Goal: Task Accomplishment & Management: Manage account settings

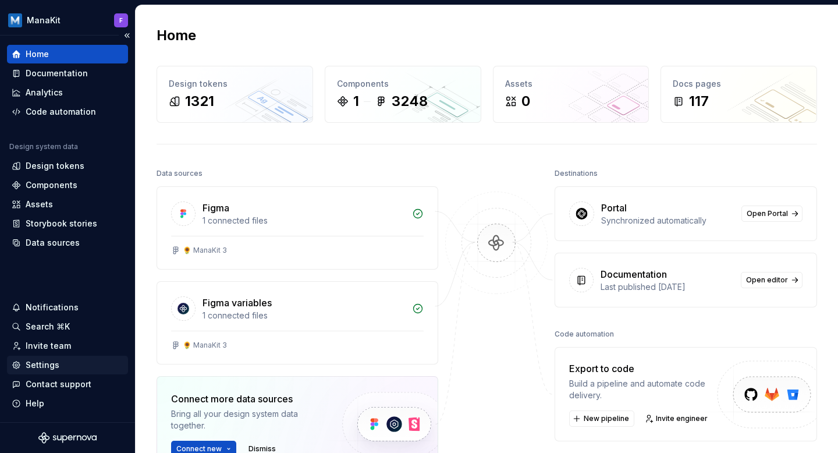
click at [59, 366] on div "Settings" at bounding box center [68, 365] width 112 height 12
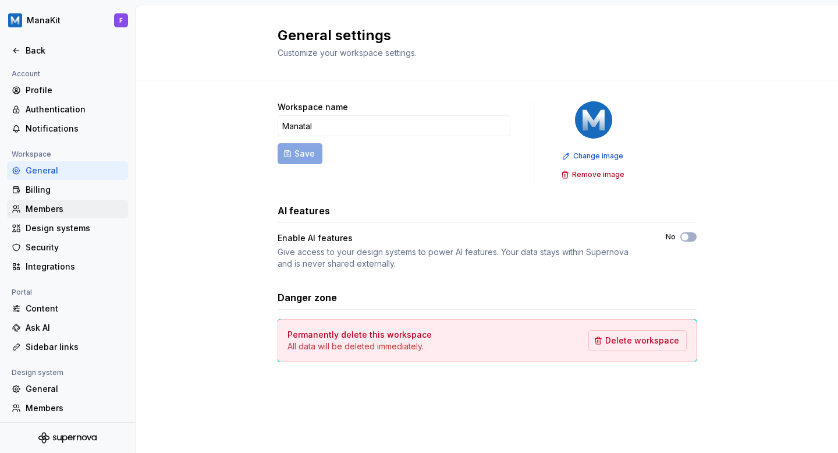
click at [46, 211] on div "Members" at bounding box center [75, 209] width 98 height 12
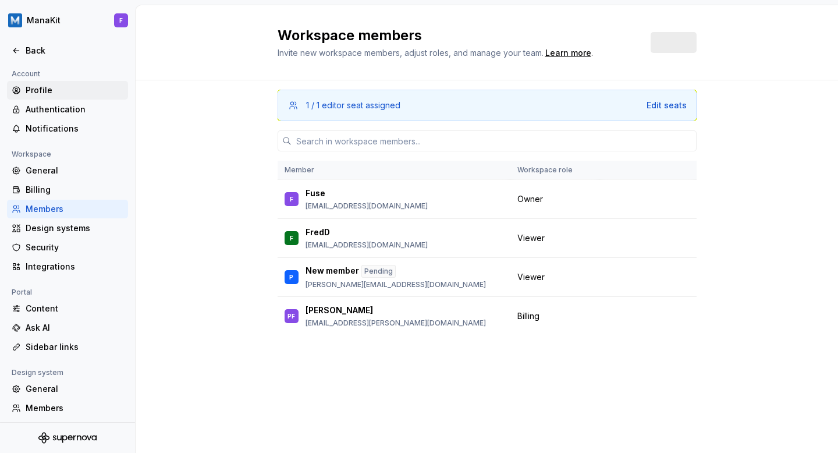
click at [48, 87] on div "Profile" at bounding box center [75, 90] width 98 height 12
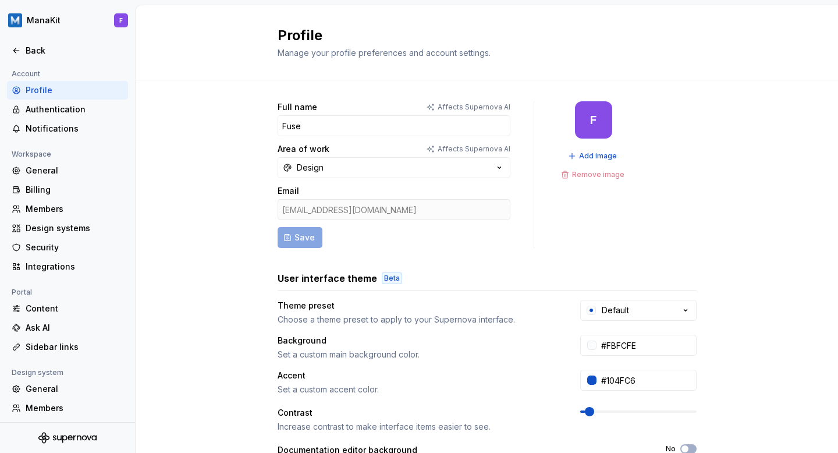
click at [331, 207] on div "[EMAIL_ADDRESS][DOMAIN_NAME]" at bounding box center [394, 209] width 233 height 21
click at [296, 242] on form "Full name Affects Supernova AI Fuse Area of work Affects Supernova AI Design Em…" at bounding box center [394, 174] width 233 height 147
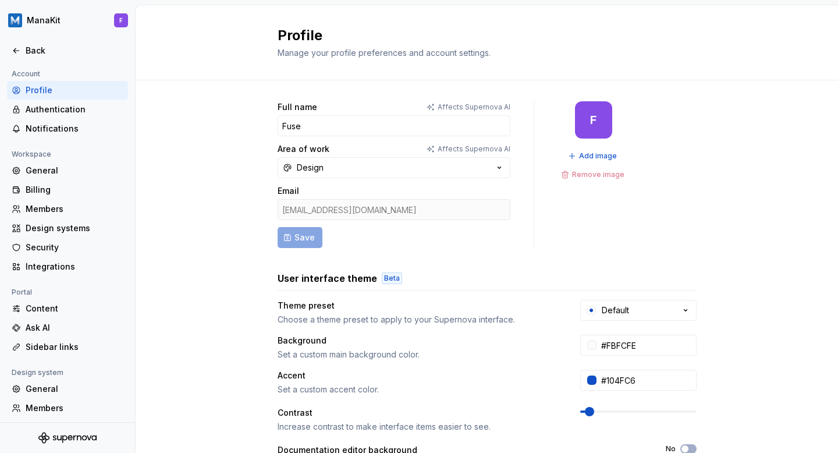
click at [331, 208] on div "[EMAIL_ADDRESS][DOMAIN_NAME]" at bounding box center [394, 209] width 233 height 21
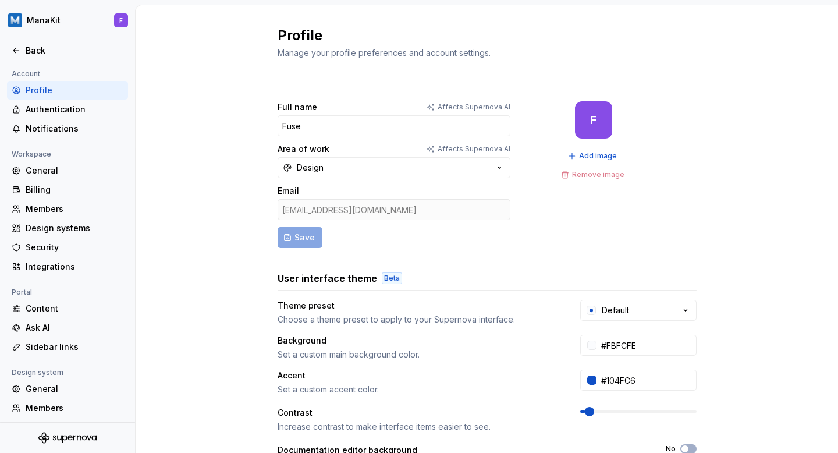
click at [331, 208] on div "[EMAIL_ADDRESS][DOMAIN_NAME]" at bounding box center [394, 209] width 233 height 21
click at [312, 209] on div "[EMAIL_ADDRESS][DOMAIN_NAME]" at bounding box center [394, 209] width 233 height 21
click at [55, 175] on div "General" at bounding box center [75, 171] width 98 height 12
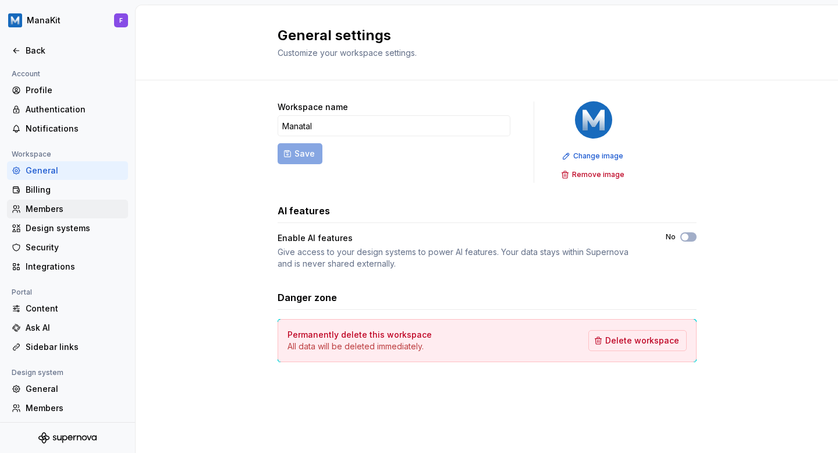
click at [59, 216] on div "Members" at bounding box center [67, 209] width 121 height 19
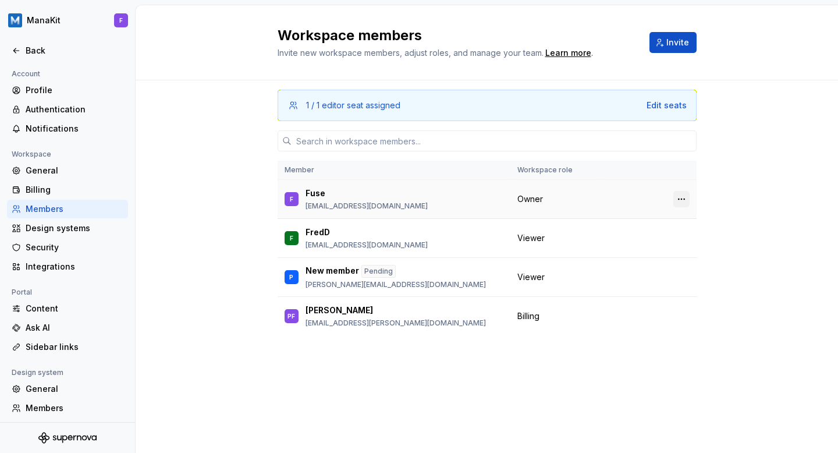
click at [684, 198] on button "button" at bounding box center [682, 199] width 16 height 16
click at [386, 284] on p "[PERSON_NAME][EMAIL_ADDRESS][DOMAIN_NAME]" at bounding box center [396, 284] width 180 height 9
click at [390, 347] on div "1 / 1 editor seat assigned Edit seats Member Workspace role F Fuse designer@man…" at bounding box center [487, 244] width 419 height 328
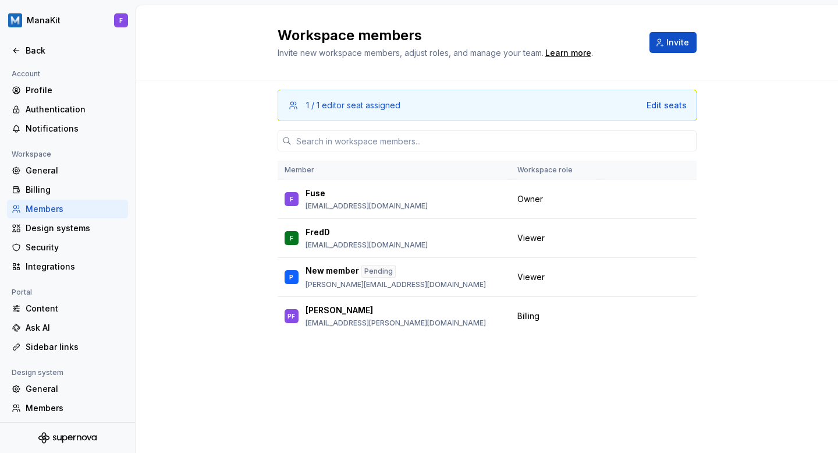
click at [390, 347] on div "1 / 1 editor seat assigned Edit seats Member Workspace role F Fuse designer@man…" at bounding box center [487, 244] width 419 height 328
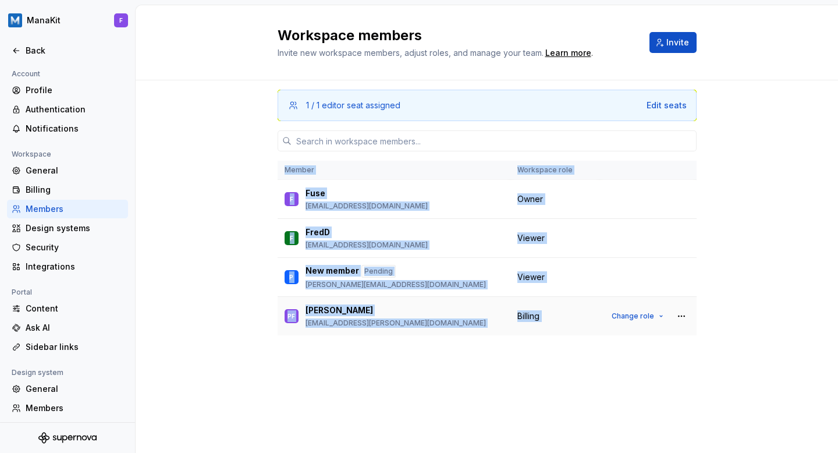
click at [373, 326] on p "[EMAIL_ADDRESS][PERSON_NAME][DOMAIN_NAME]" at bounding box center [396, 322] width 180 height 9
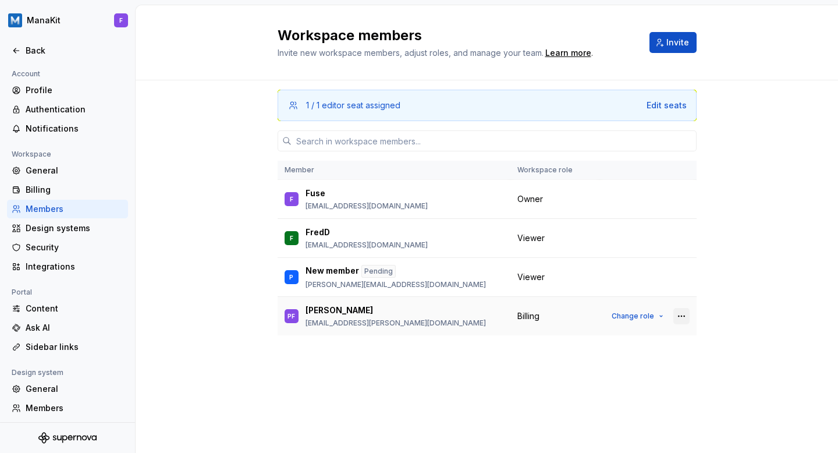
click at [679, 318] on button "button" at bounding box center [682, 316] width 16 height 16
click at [632, 316] on span "Change role" at bounding box center [633, 316] width 43 height 9
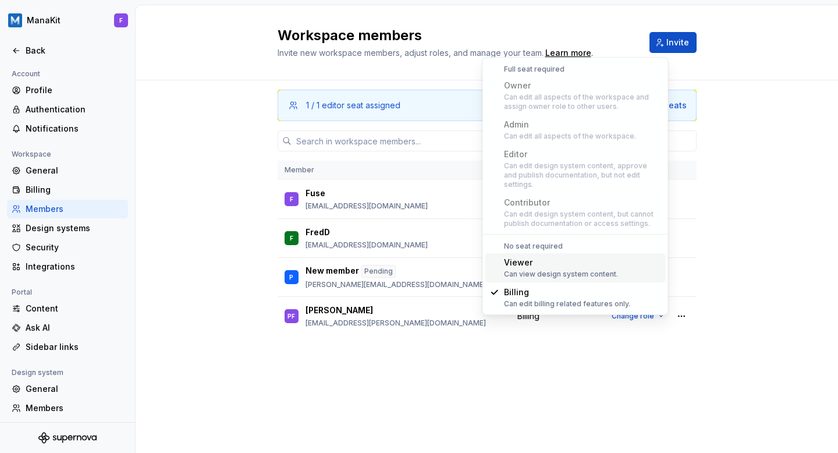
click at [238, 126] on div "1 / 1 editor seat assigned Edit seats Member Workspace role F Fuse designer@man…" at bounding box center [487, 266] width 703 height 373
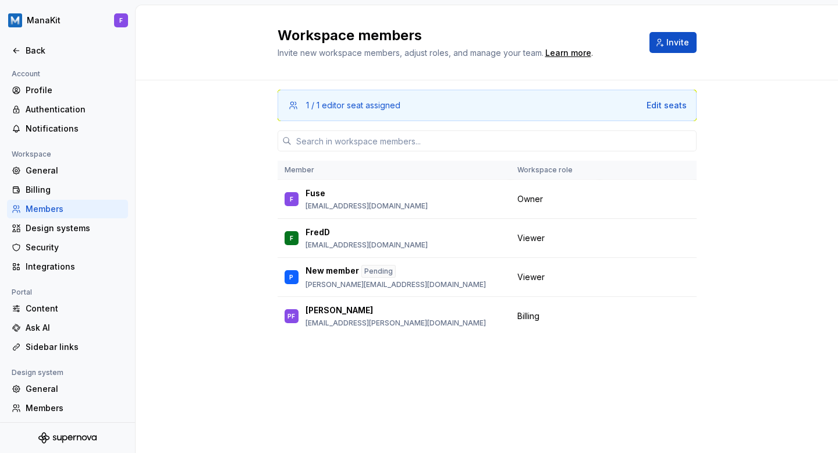
scroll to position [60, 0]
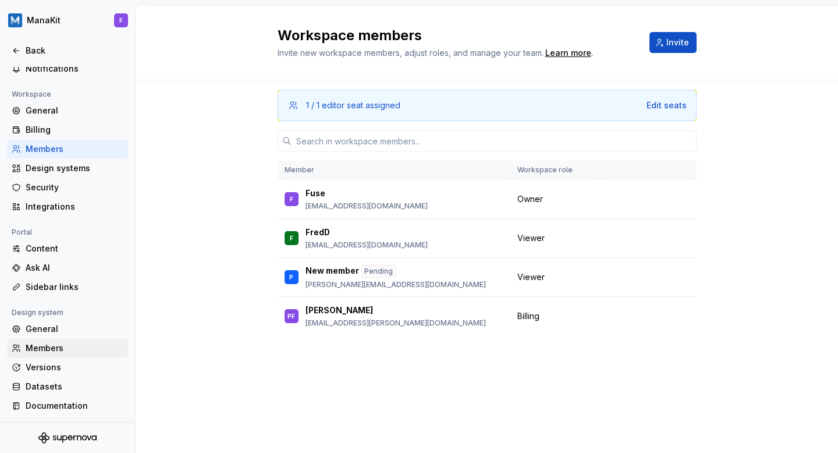
click at [55, 348] on div "Members" at bounding box center [75, 348] width 98 height 12
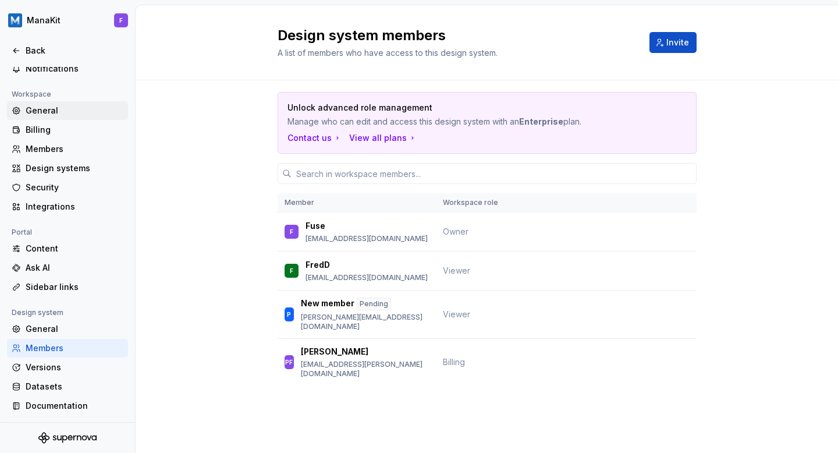
click at [23, 114] on div "General" at bounding box center [68, 111] width 112 height 12
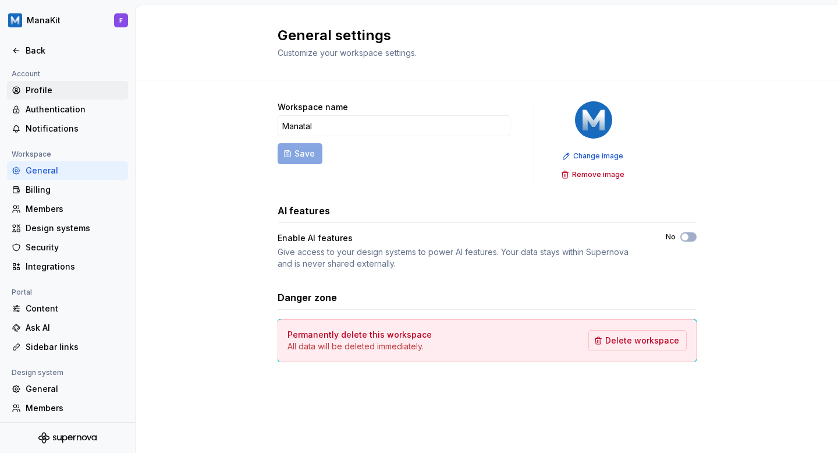
click at [42, 84] on div "Profile" at bounding box center [75, 90] width 98 height 12
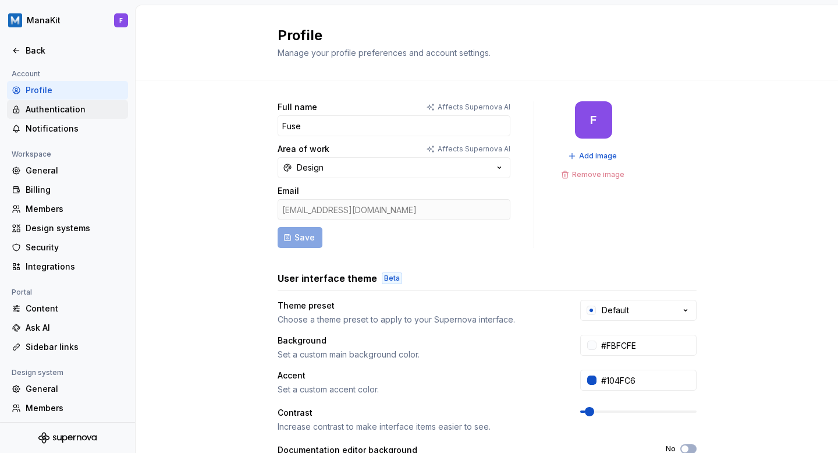
click at [56, 104] on div "Authentication" at bounding box center [75, 110] width 98 height 12
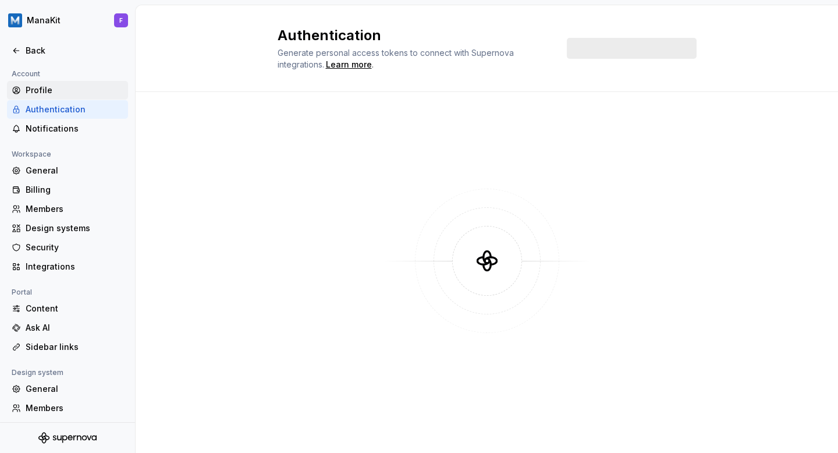
click at [55, 91] on div "Profile" at bounding box center [75, 90] width 98 height 12
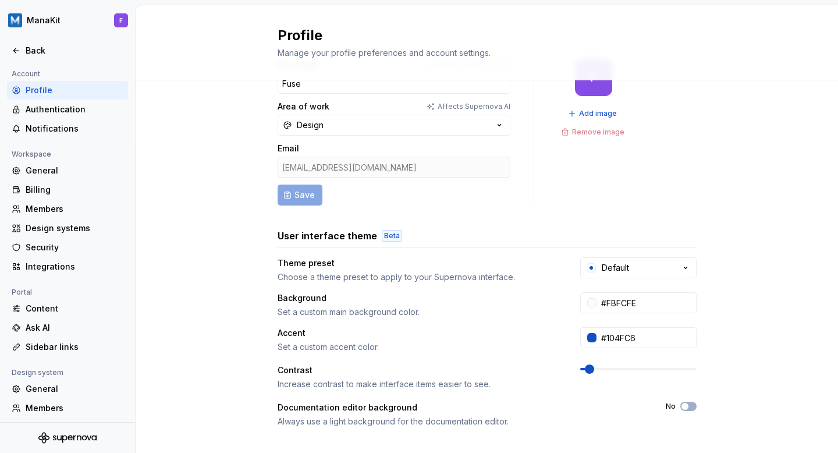
scroll to position [45, 0]
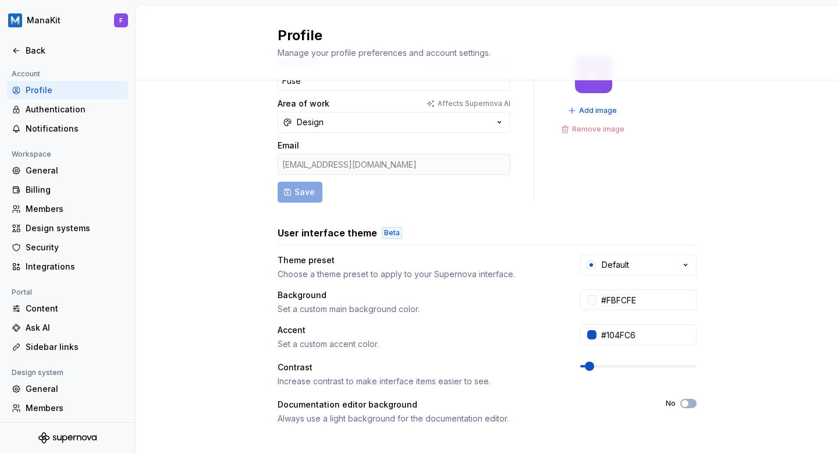
click at [321, 201] on form "Full name Affects Supernova AI Fuse Area of work Affects Supernova AI Design Em…" at bounding box center [394, 129] width 233 height 147
click at [309, 195] on form "Full name Affects Supernova AI Fuse Area of work Affects Supernova AI Design Em…" at bounding box center [394, 129] width 233 height 147
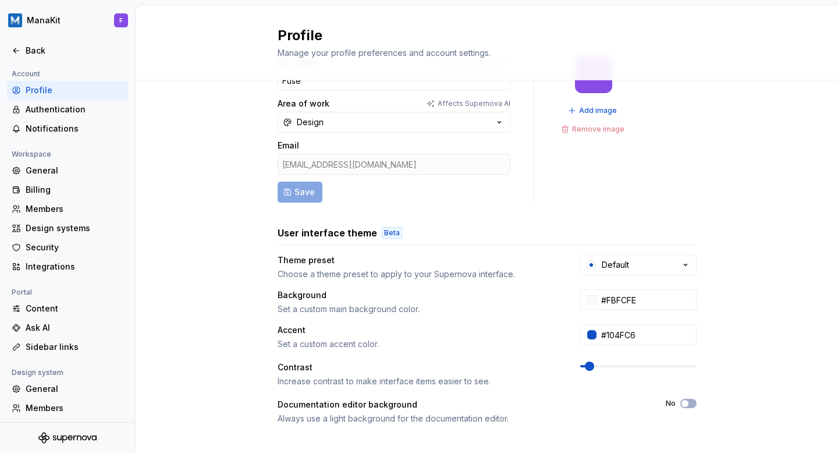
click at [332, 167] on div "[EMAIL_ADDRESS][DOMAIN_NAME]" at bounding box center [394, 164] width 233 height 21
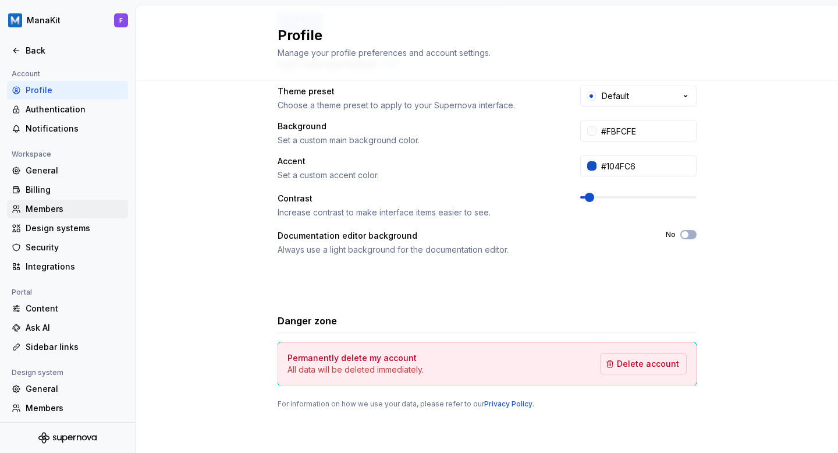
click at [45, 204] on div "Members" at bounding box center [75, 209] width 98 height 12
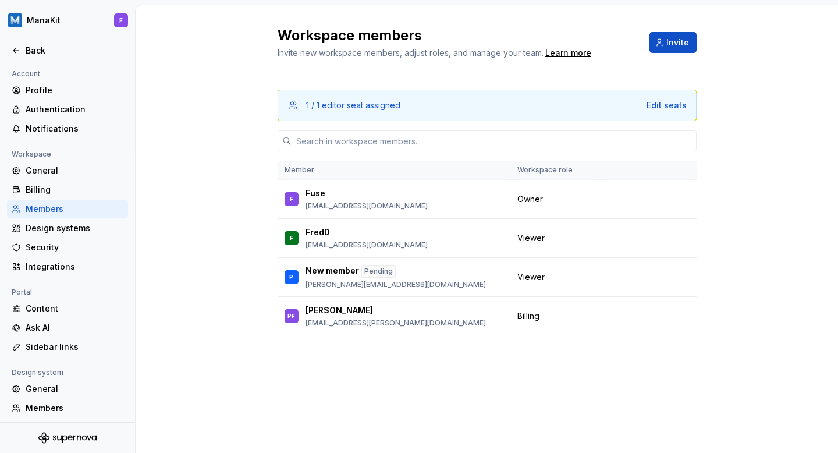
click at [415, 101] on div "1 / 1 editor seat assigned" at bounding box center [473, 106] width 334 height 12
click at [677, 39] on span "Invite" at bounding box center [678, 43] width 23 height 12
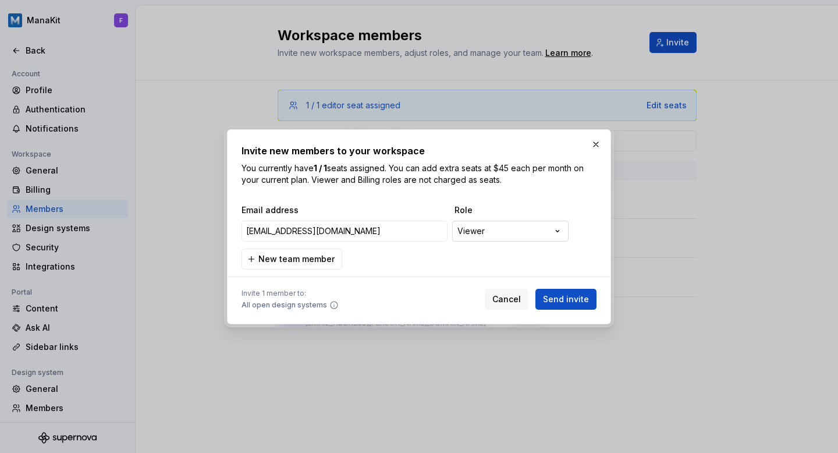
type input "[EMAIL_ADDRESS][DOMAIN_NAME]"
click at [480, 226] on div "**********" at bounding box center [419, 226] width 838 height 453
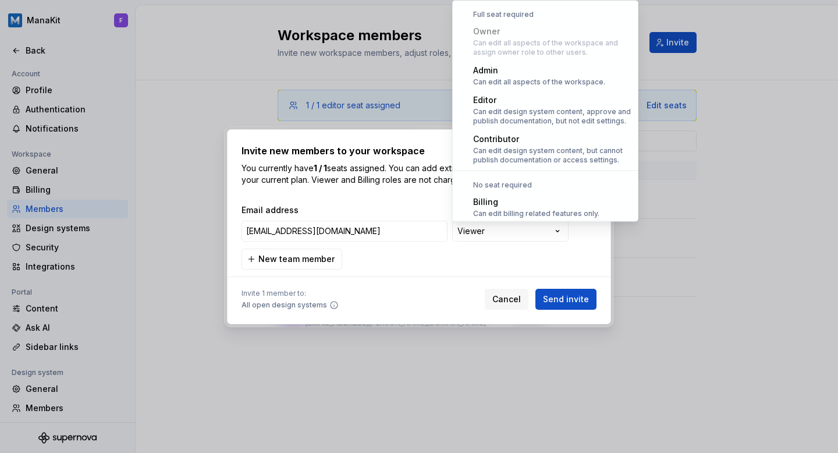
select select "*****"
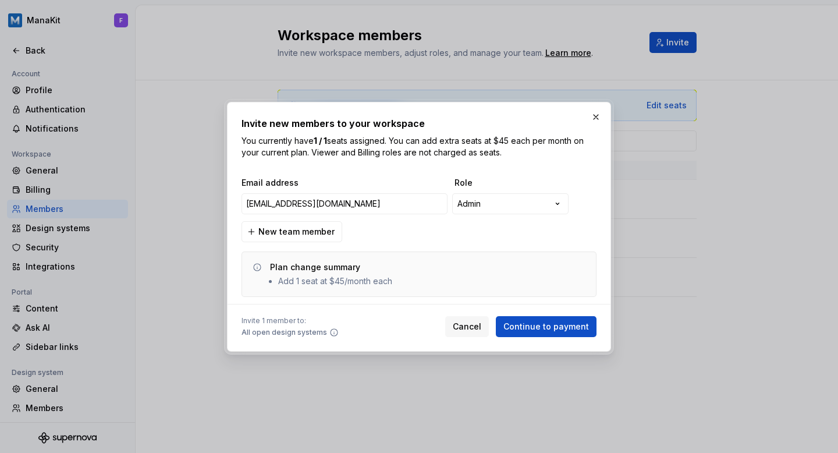
click at [330, 271] on div "Plan change summary" at bounding box center [315, 267] width 90 height 12
drag, startPoint x: 330, startPoint y: 271, endPoint x: 338, endPoint y: 288, distance: 18.5
click at [338, 288] on div "Plan change summary Add 1 seat at $45/month each" at bounding box center [419, 274] width 355 height 45
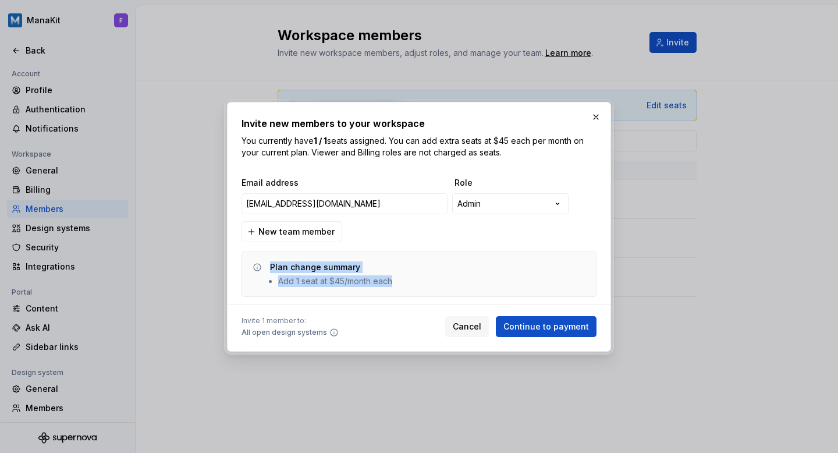
click at [338, 288] on div "Plan change summary Add 1 seat at $45/month each" at bounding box center [419, 274] width 355 height 45
click at [288, 328] on span "All open design systems" at bounding box center [285, 332] width 86 height 9
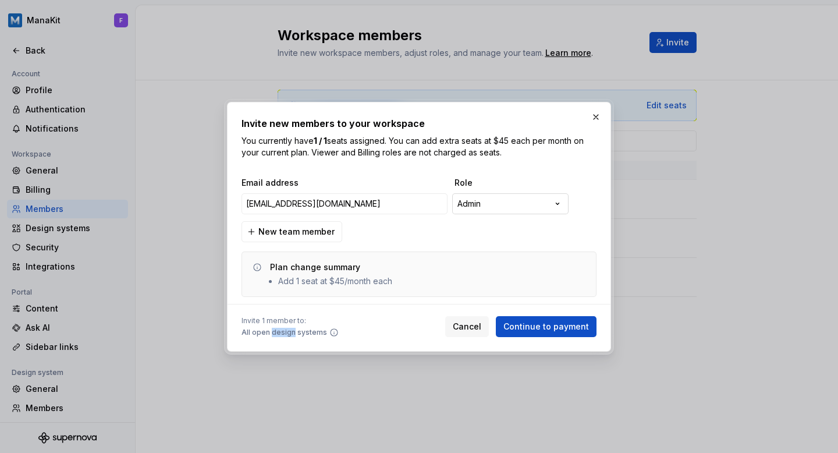
click at [496, 195] on div "**********" at bounding box center [419, 226] width 838 height 453
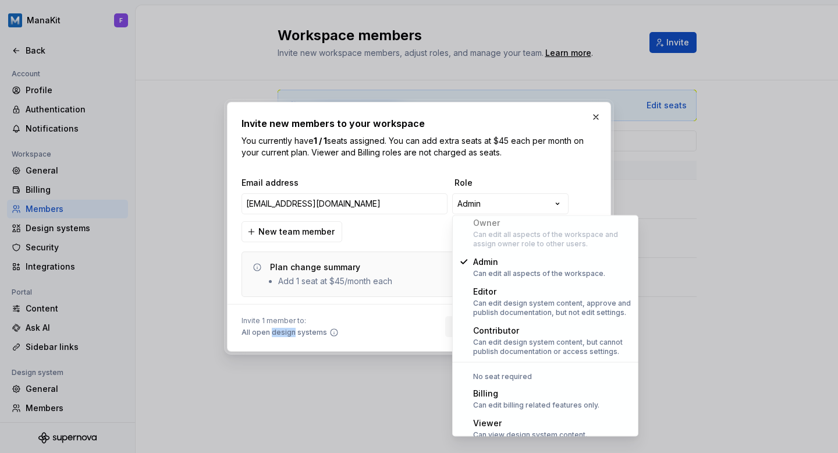
scroll to position [32, 0]
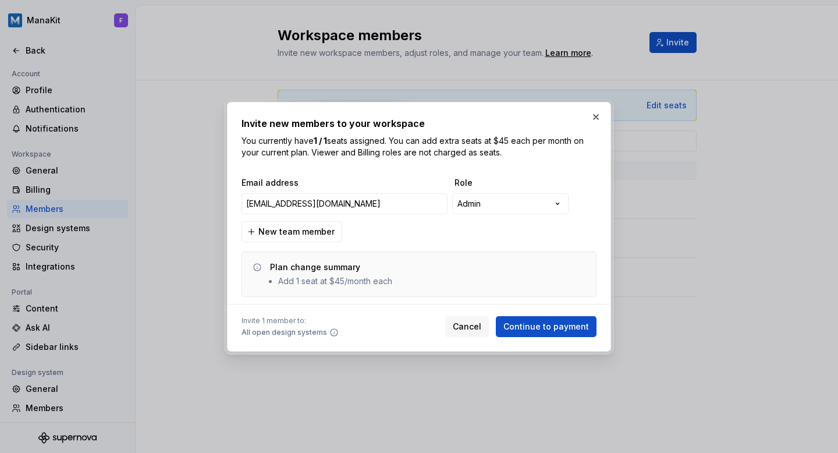
click at [497, 147] on div "**********" at bounding box center [419, 226] width 838 height 453
click at [590, 118] on button "button" at bounding box center [596, 117] width 16 height 16
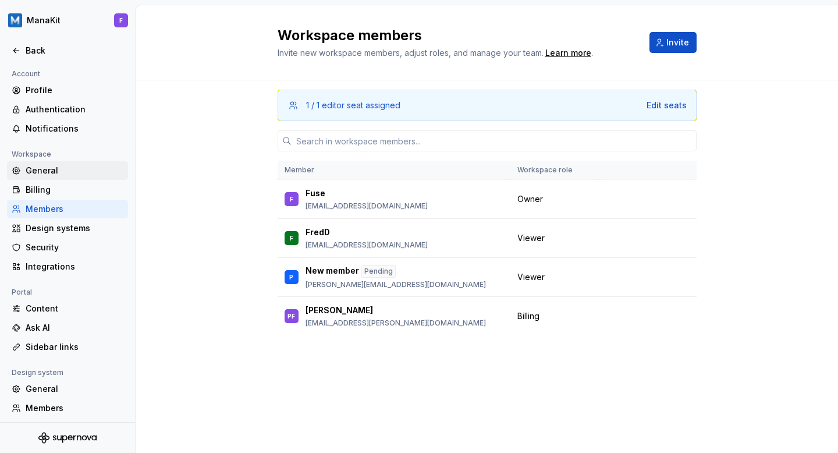
click at [20, 176] on div "General" at bounding box center [68, 171] width 112 height 12
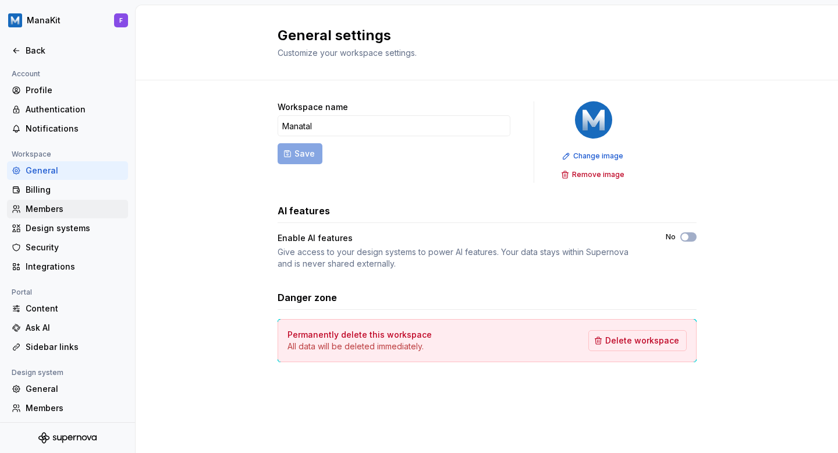
click at [46, 210] on div "Members" at bounding box center [75, 209] width 98 height 12
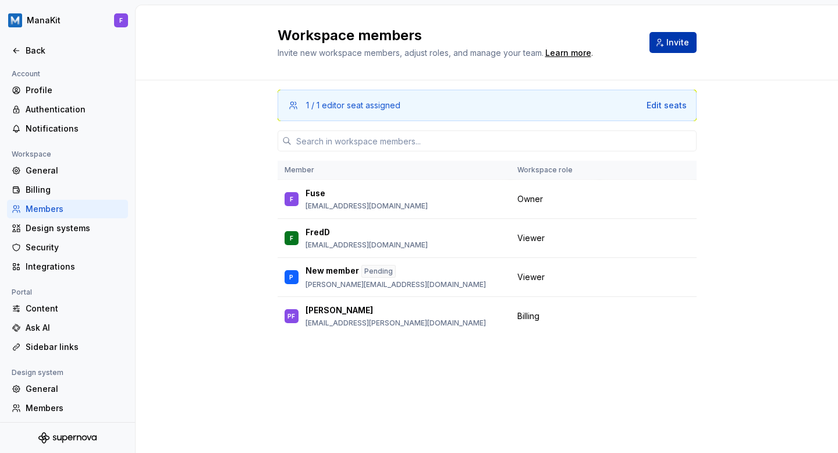
click at [682, 43] on span "Invite" at bounding box center [678, 43] width 23 height 12
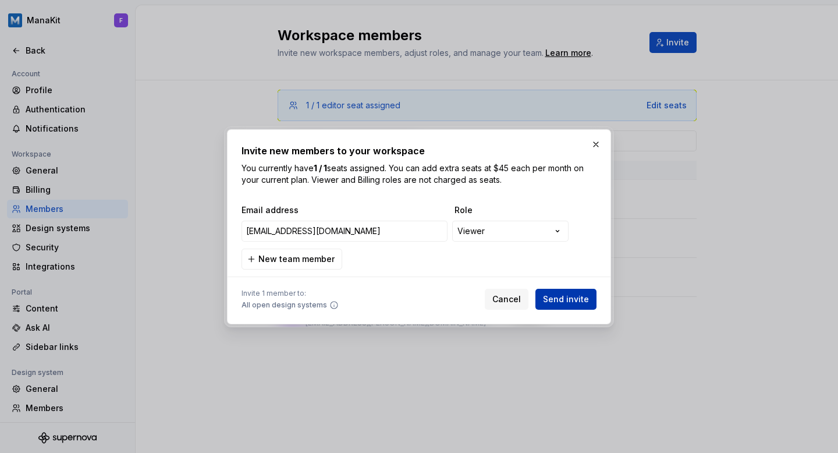
type input "[EMAIL_ADDRESS][DOMAIN_NAME]"
click at [574, 299] on span "Send invite" at bounding box center [566, 299] width 46 height 12
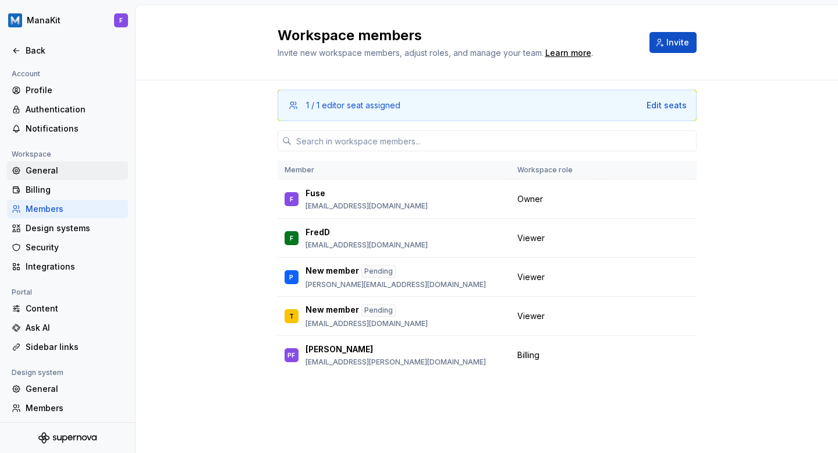
click at [54, 169] on div "General" at bounding box center [75, 171] width 98 height 12
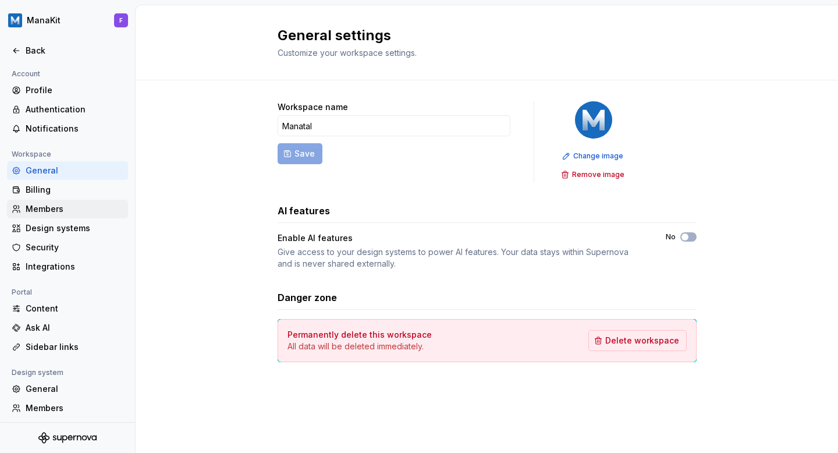
click at [58, 210] on div "Members" at bounding box center [75, 209] width 98 height 12
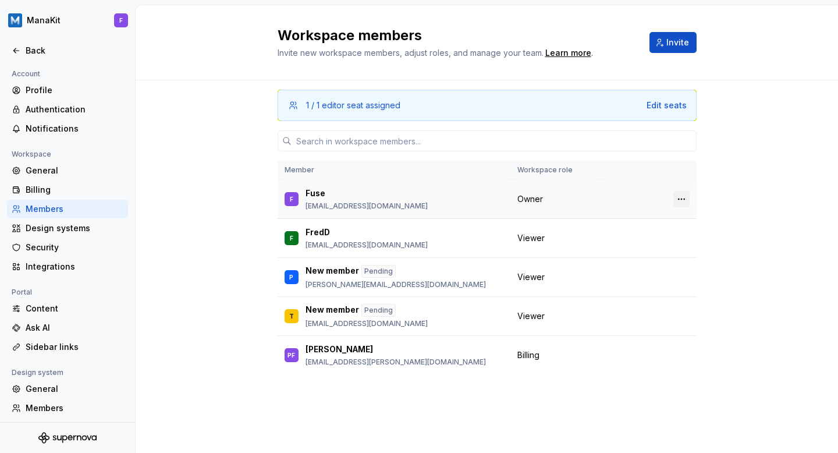
click at [682, 201] on button "button" at bounding box center [682, 199] width 16 height 16
click at [652, 223] on div "Transfer ownership" at bounding box center [621, 222] width 122 height 12
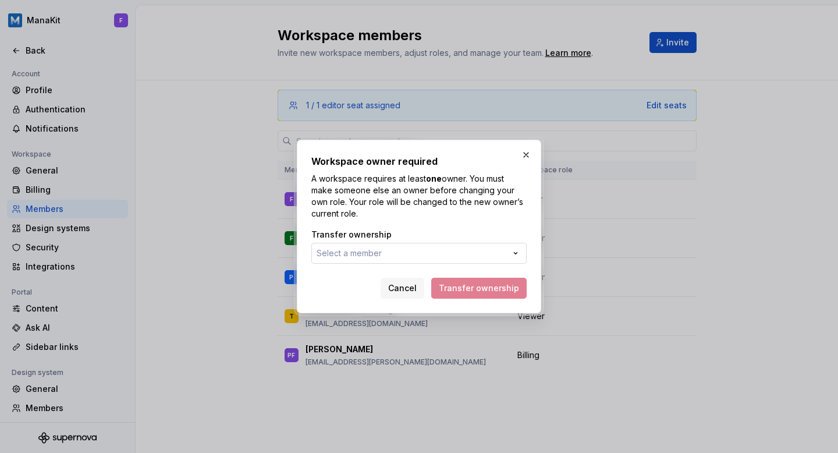
click at [377, 252] on span "Select a member" at bounding box center [349, 253] width 65 height 10
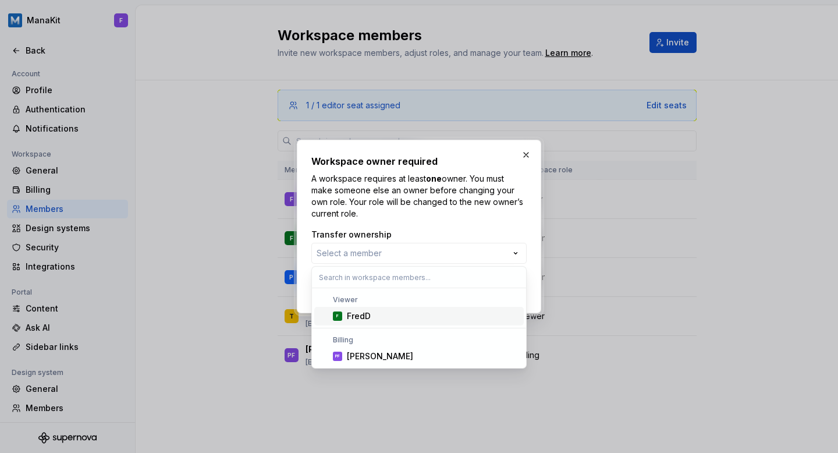
click at [359, 277] on input "text" at bounding box center [419, 277] width 214 height 21
click at [397, 192] on div "Workspace owner required A workspace requires at least one owner. You must make…" at bounding box center [419, 226] width 838 height 453
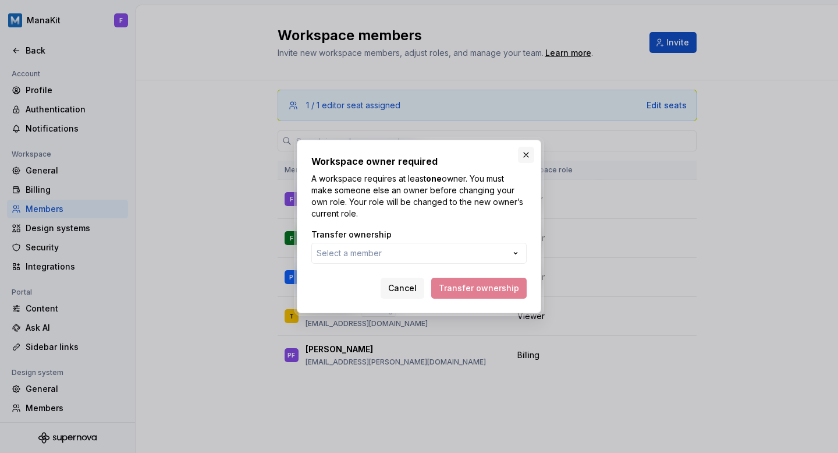
click at [529, 151] on button "button" at bounding box center [526, 155] width 16 height 16
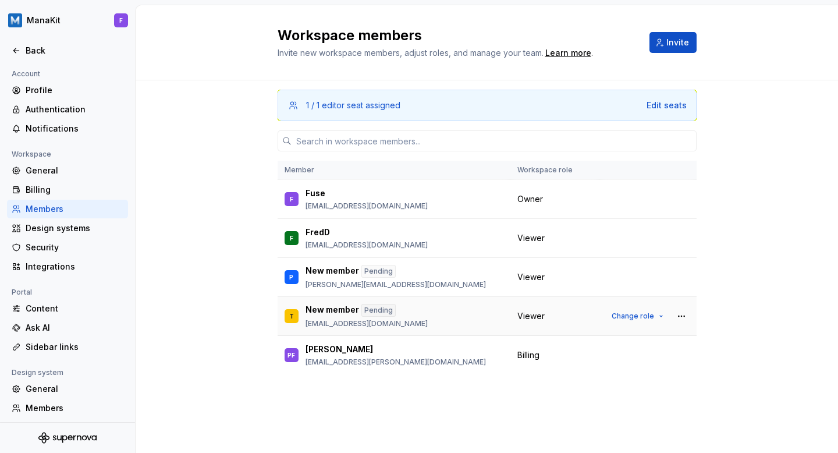
click at [424, 310] on div "New member Pending" at bounding box center [367, 310] width 122 height 13
click at [403, 317] on div "New member Pending tech-product-admin+supernova@manatal.com" at bounding box center [367, 316] width 122 height 24
click at [403, 321] on p "tech-product-admin+supernova@manatal.com" at bounding box center [367, 323] width 122 height 9
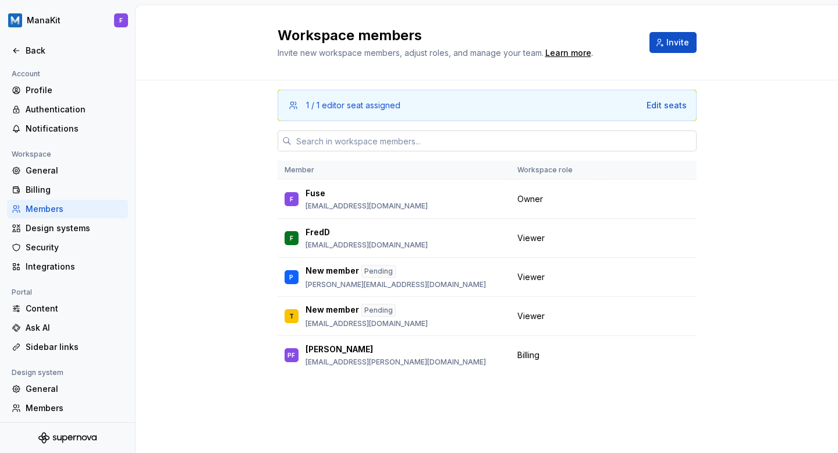
click at [346, 136] on input "text" at bounding box center [494, 140] width 405 height 21
click at [232, 137] on div "1 / 1 editor seat assigned Edit seats Member Workspace role F Fuse designer@man…" at bounding box center [487, 266] width 703 height 373
click at [682, 315] on button "button" at bounding box center [682, 316] width 16 height 16
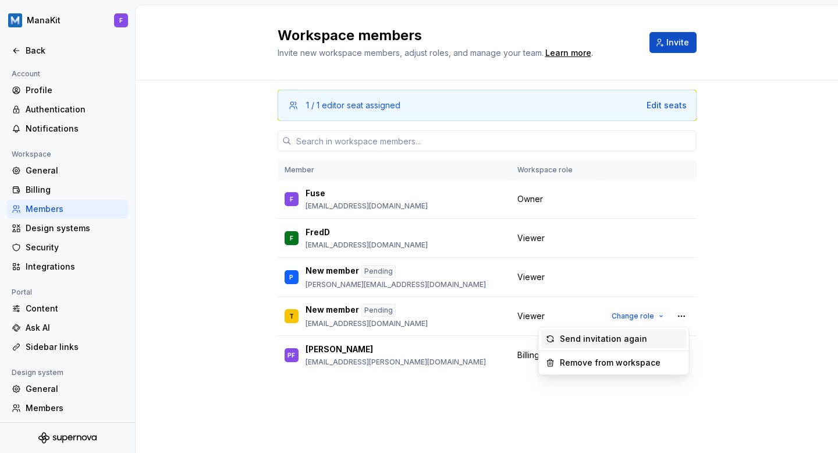
click at [646, 335] on div "Send invitation again" at bounding box center [621, 339] width 122 height 12
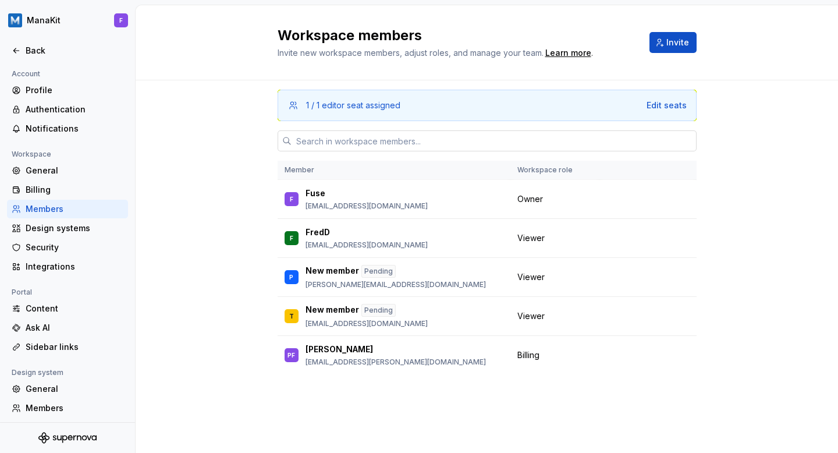
click at [384, 141] on input "text" at bounding box center [494, 140] width 405 height 21
click at [376, 96] on div "1 / 1 editor seat assigned Edit seats" at bounding box center [487, 105] width 419 height 31
click at [380, 67] on div "Workspace members Invite new workspace members, adjust roles, and manage your t…" at bounding box center [487, 42] width 703 height 75
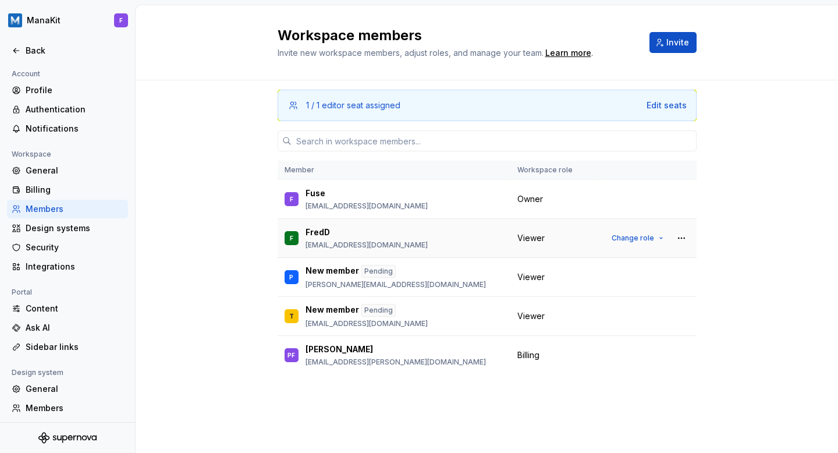
click at [364, 248] on p "[EMAIL_ADDRESS][DOMAIN_NAME]" at bounding box center [367, 244] width 122 height 9
click at [513, 226] on td "Viewer" at bounding box center [555, 238] width 89 height 39
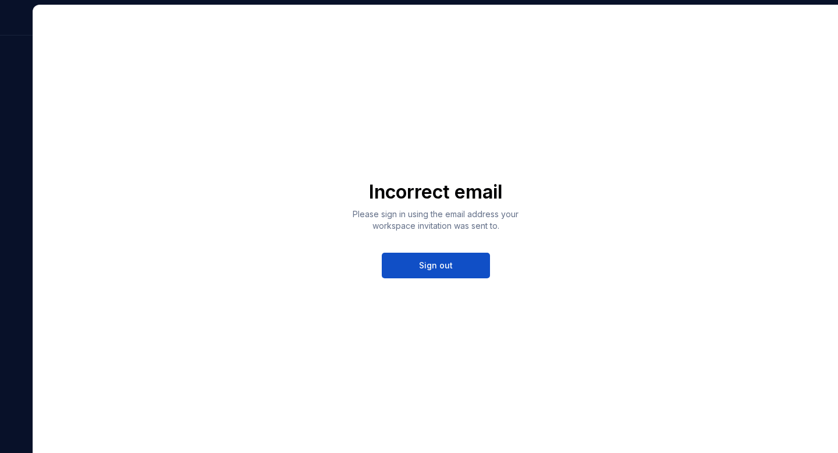
click at [427, 186] on h1 "Incorrect email" at bounding box center [435, 191] width 133 height 23
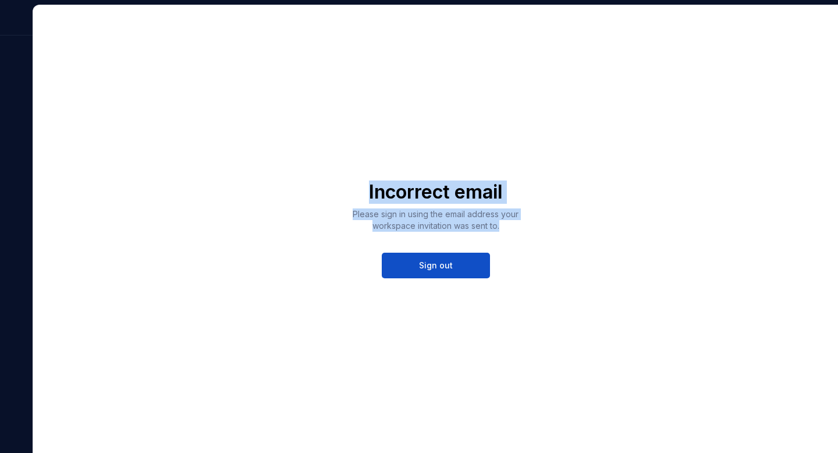
drag, startPoint x: 427, startPoint y: 186, endPoint x: 437, endPoint y: 217, distance: 31.7
click at [437, 217] on div "Incorrect email Please sign in using the email address your workspace invitatio…" at bounding box center [435, 229] width 295 height 98
click at [437, 217] on p "Please sign in using the email address your workspace invitation was sent to." at bounding box center [435, 219] width 177 height 23
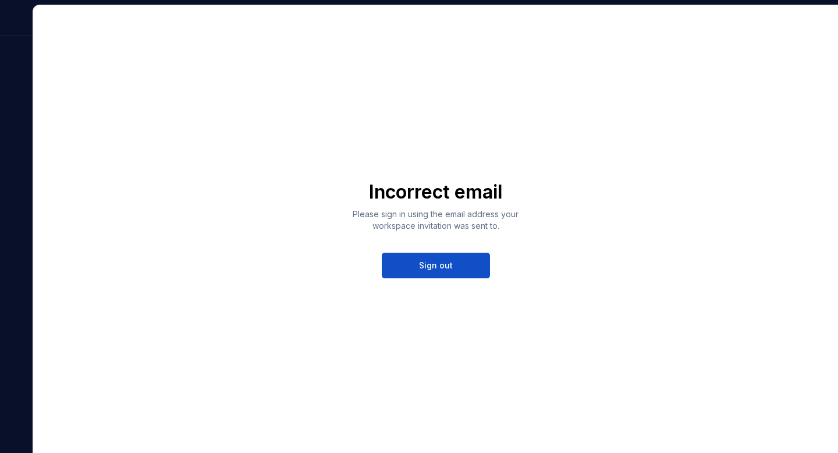
click at [437, 217] on p "Please sign in using the email address your workspace invitation was sent to." at bounding box center [435, 219] width 177 height 23
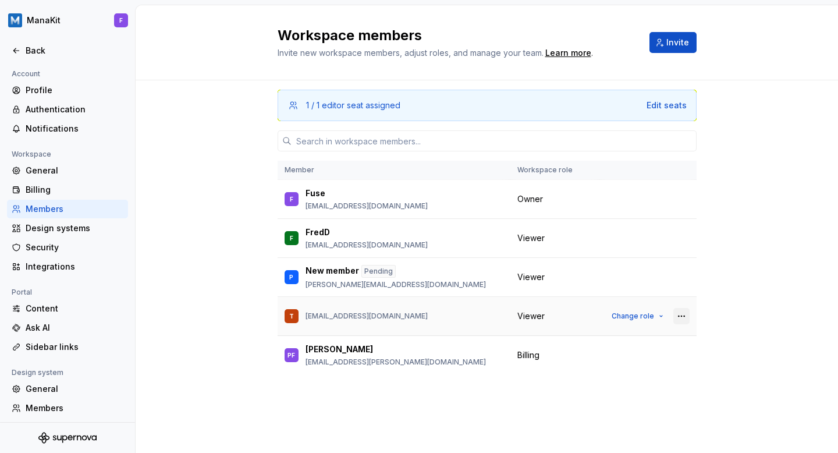
click at [687, 317] on button "button" at bounding box center [682, 316] width 16 height 16
click at [680, 188] on td at bounding box center [648, 199] width 97 height 39
click at [680, 196] on button "button" at bounding box center [682, 199] width 16 height 16
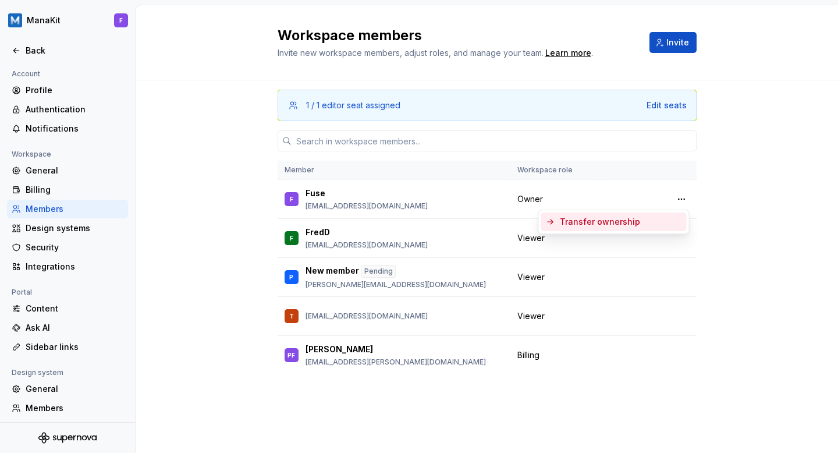
click at [649, 225] on div "Transfer ownership" at bounding box center [621, 222] width 122 height 12
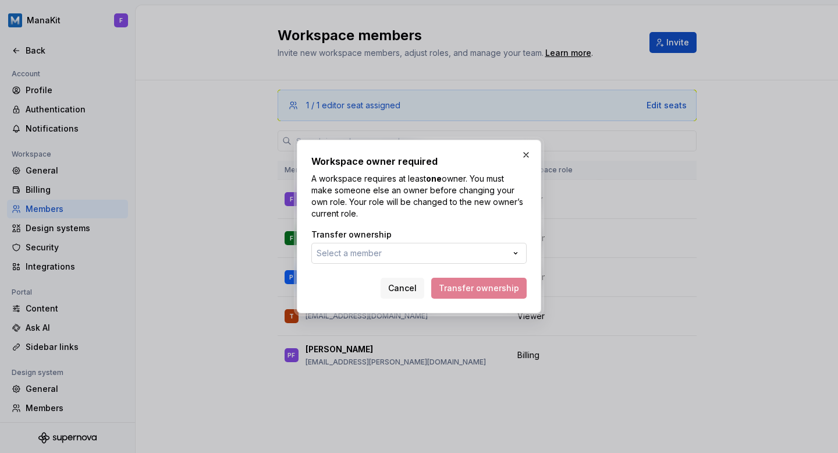
click at [396, 248] on button "Select a member" at bounding box center [419, 253] width 215 height 21
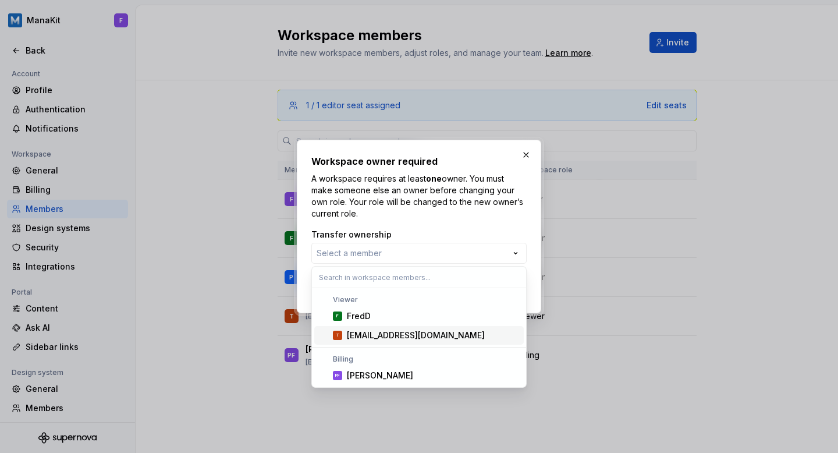
click at [391, 337] on div "[EMAIL_ADDRESS][DOMAIN_NAME]" at bounding box center [416, 336] width 138 height 12
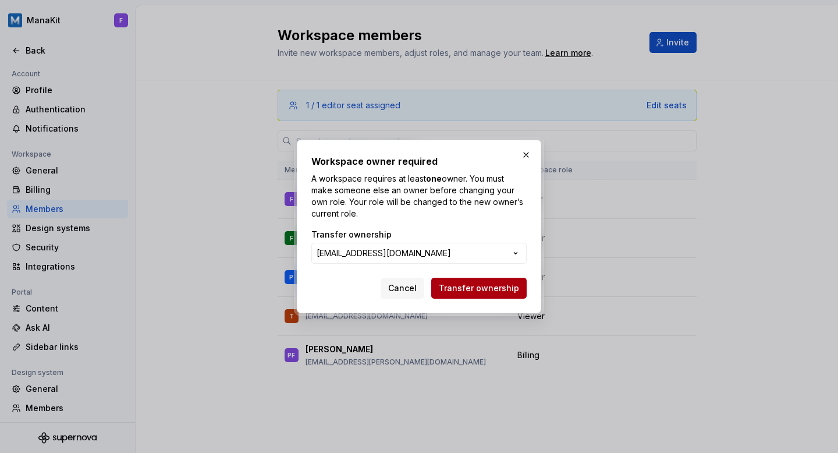
click at [497, 289] on span "Transfer ownership" at bounding box center [479, 288] width 80 height 12
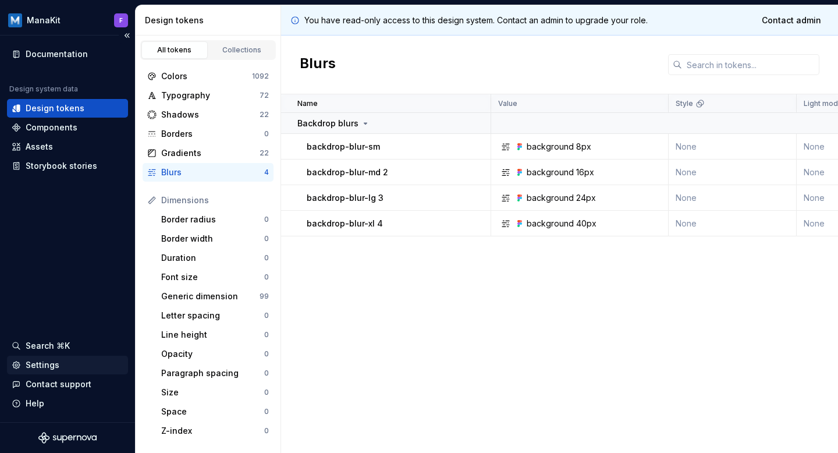
click at [57, 367] on div "Settings" at bounding box center [43, 365] width 34 height 12
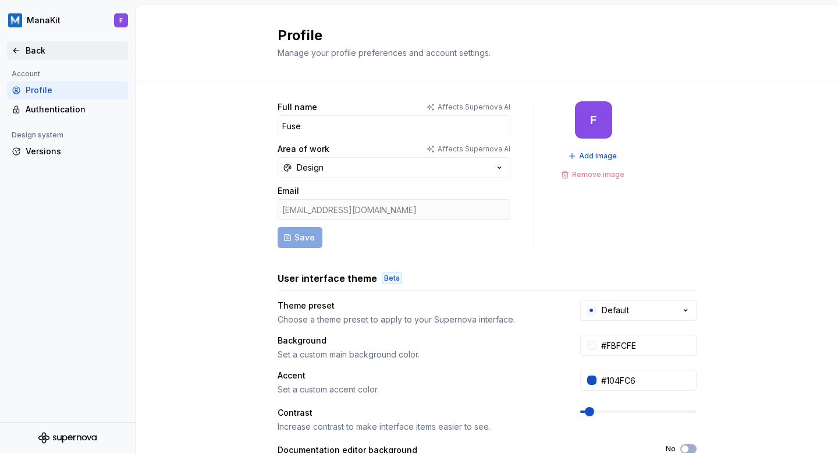
click at [11, 46] on div "Back" at bounding box center [67, 50] width 121 height 19
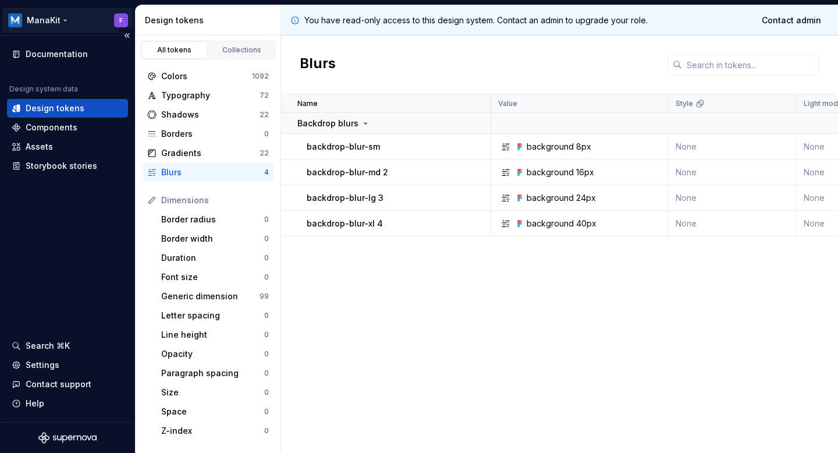
click at [118, 17] on html "ManaKit F Documentation Design system data Design tokens Components Assets Stor…" at bounding box center [419, 226] width 838 height 453
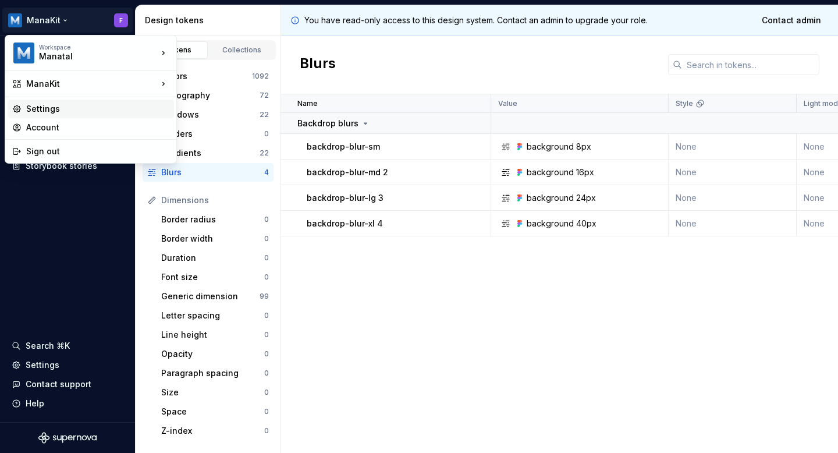
click at [52, 112] on div "Settings" at bounding box center [97, 109] width 143 height 12
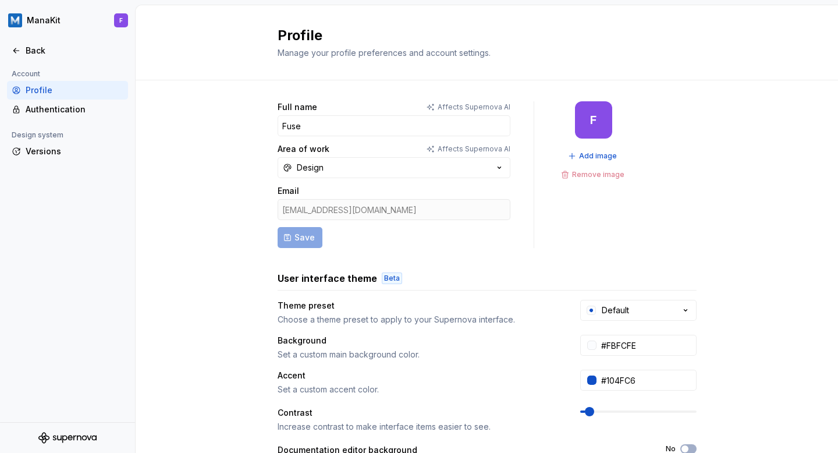
click at [316, 208] on div "[EMAIL_ADDRESS][DOMAIN_NAME]" at bounding box center [394, 209] width 233 height 21
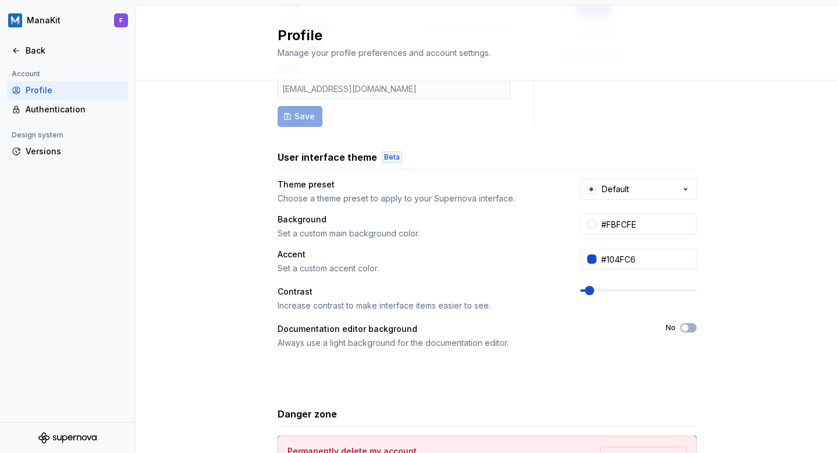
scroll to position [121, 0]
click at [279, 171] on div "User interface theme Beta Theme preset Choose a theme preset to apply to your S…" at bounding box center [487, 267] width 419 height 233
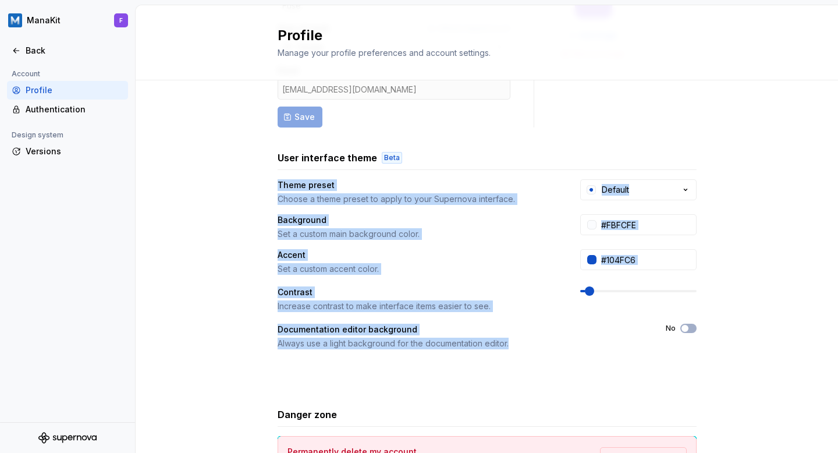
drag, startPoint x: 279, startPoint y: 171, endPoint x: 370, endPoint y: 388, distance: 235.6
click at [370, 388] on div "Full name Affects Supernova AI Fuse Area of work Affects Supernova AI Design Em…" at bounding box center [487, 242] width 419 height 522
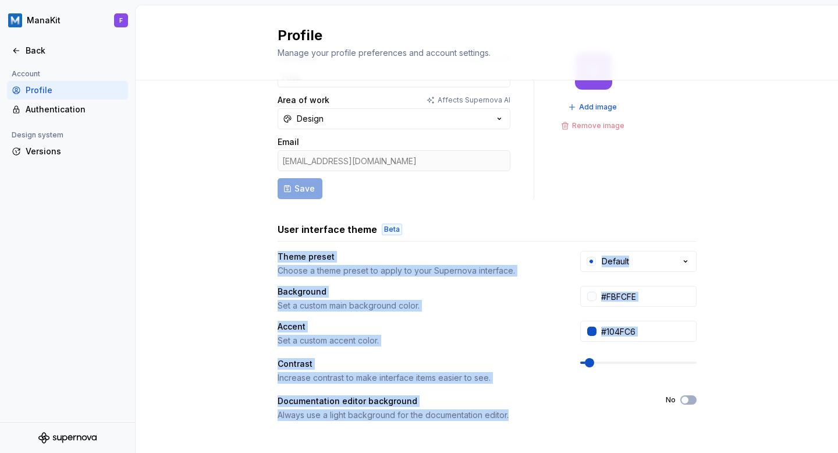
scroll to position [0, 0]
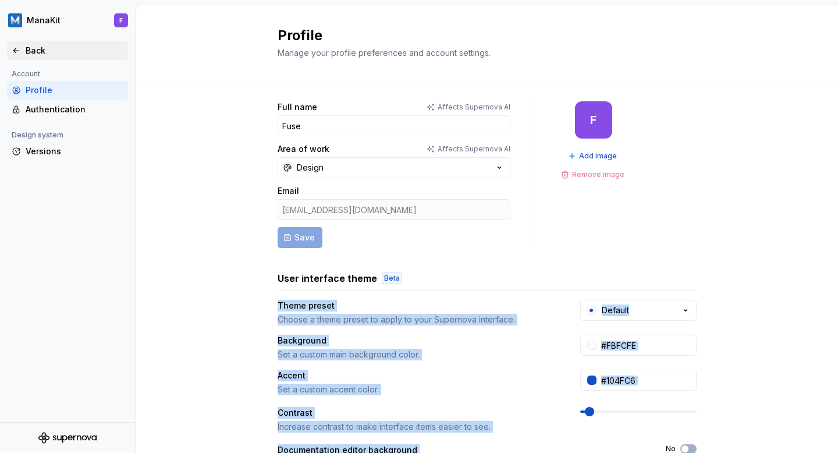
click at [15, 54] on icon at bounding box center [16, 50] width 9 height 9
